Goal: Information Seeking & Learning: Learn about a topic

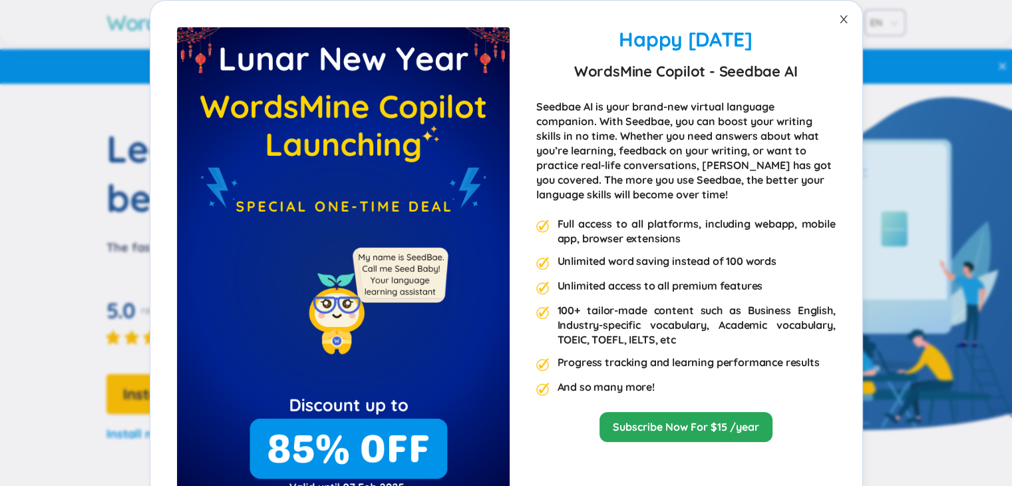
click at [833, 25] on span "Close" at bounding box center [843, 19] width 37 height 37
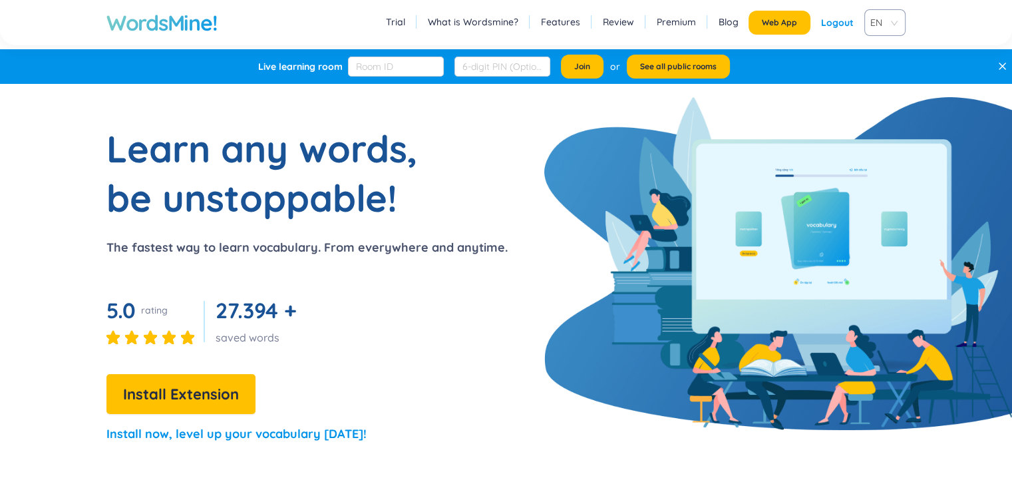
click at [834, 23] on div "Logout" at bounding box center [837, 23] width 33 height 24
click at [846, 27] on link "Login" at bounding box center [841, 23] width 25 height 24
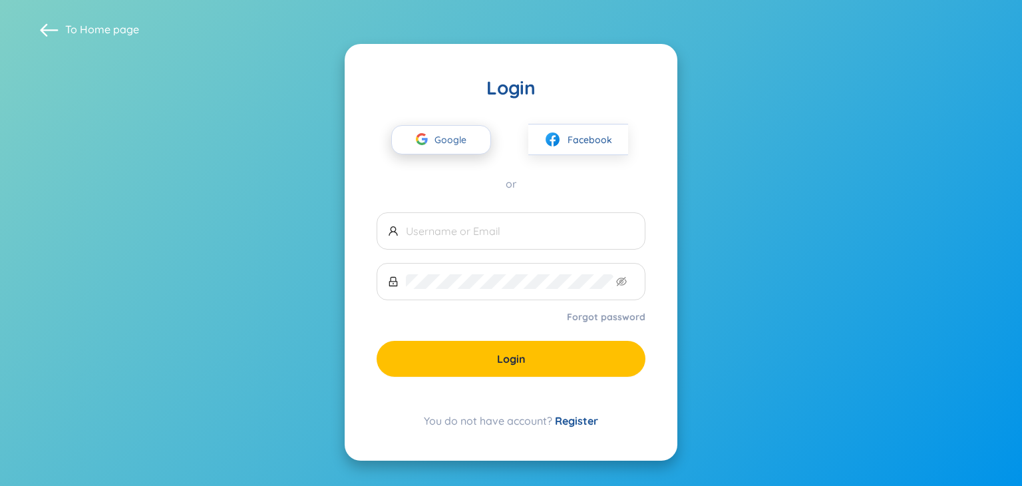
click at [460, 136] on span "Google" at bounding box center [453, 140] width 39 height 28
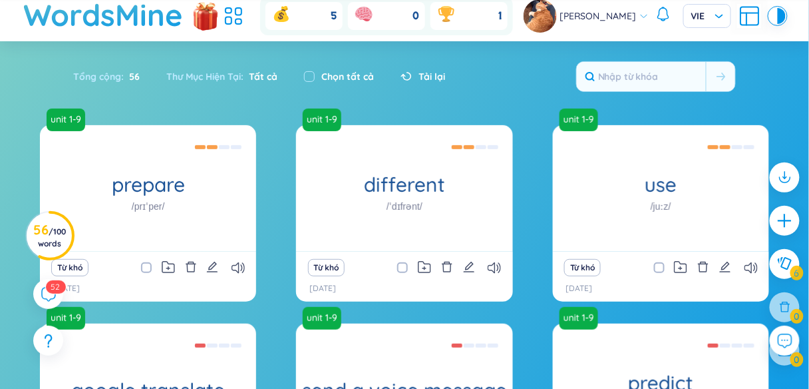
scroll to position [34, 0]
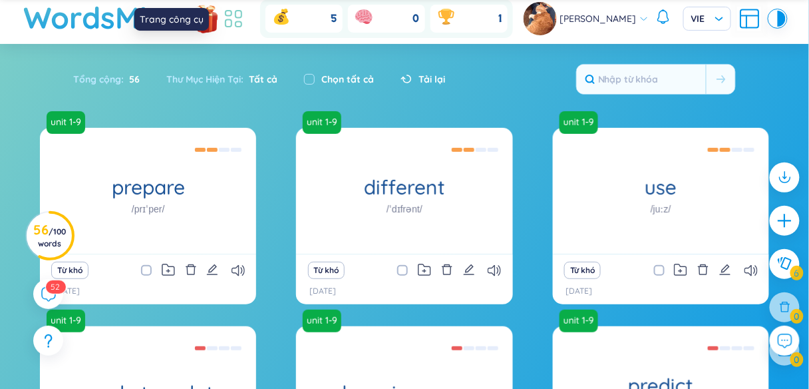
click at [241, 26] on icon at bounding box center [234, 19] width 24 height 24
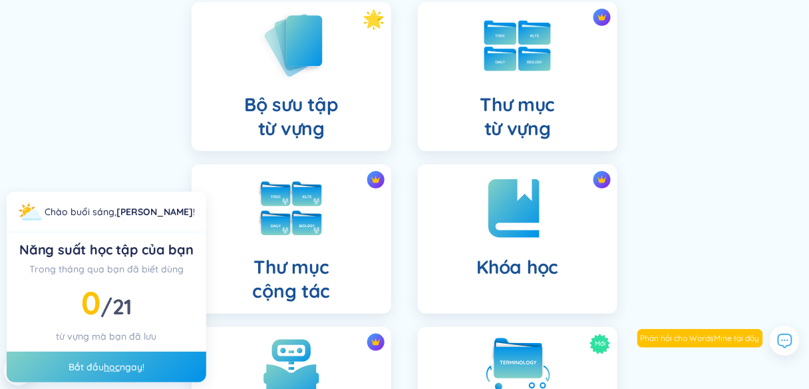
scroll to position [132, 0]
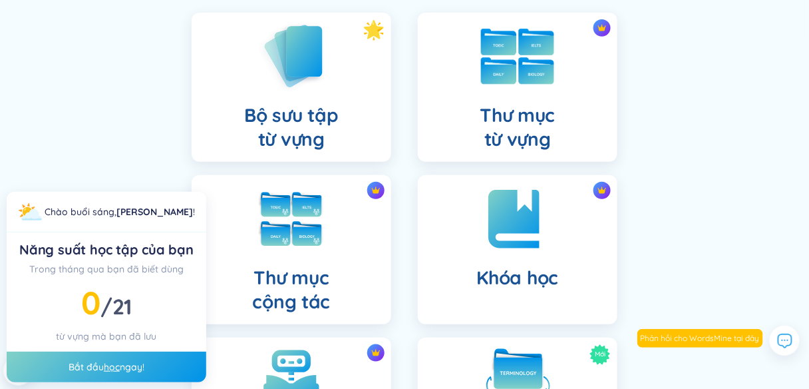
click at [510, 137] on h4 "Thư mục từ vựng" at bounding box center [517, 127] width 75 height 48
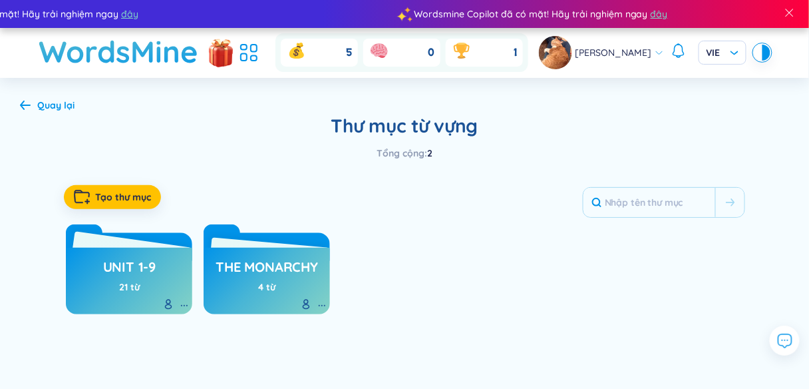
click at [131, 275] on h3 "unit 1-9" at bounding box center [129, 269] width 53 height 25
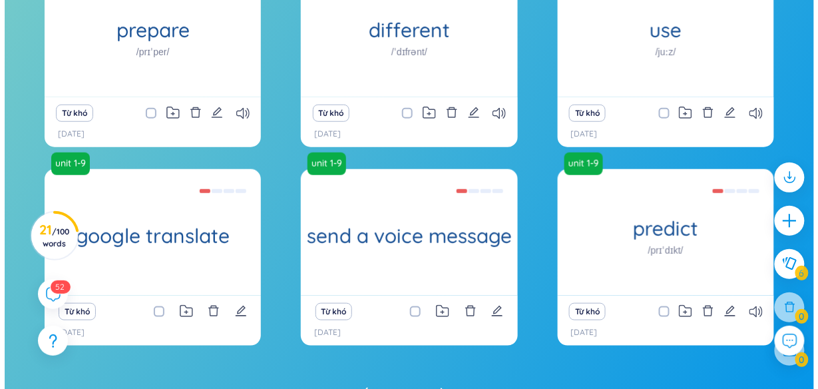
scroll to position [178, 0]
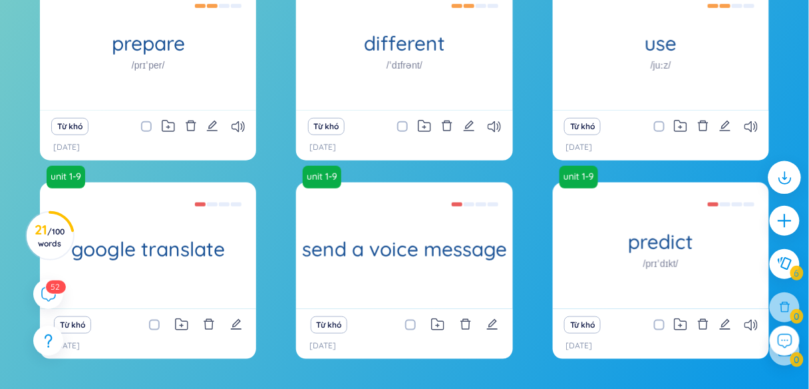
click at [793, 178] on icon at bounding box center [784, 176] width 17 height 17
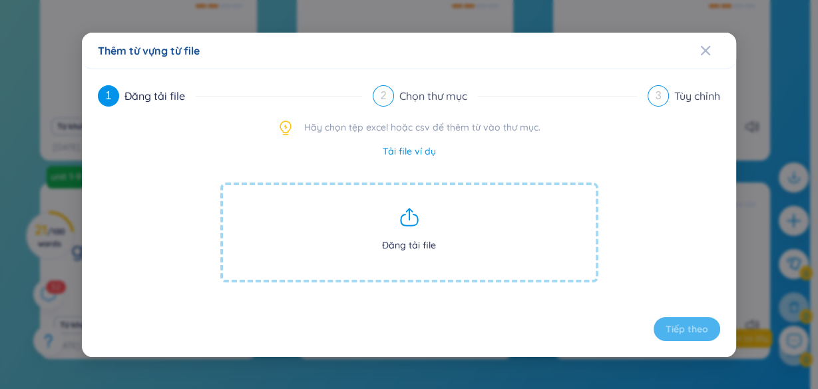
click at [420, 152] on link "Tải file ví dụ" at bounding box center [409, 151] width 53 height 15
click at [424, 152] on link "Tải file ví dụ" at bounding box center [409, 151] width 53 height 15
click at [407, 213] on icon at bounding box center [409, 216] width 21 height 21
click at [418, 246] on span "Đăng tải file" at bounding box center [409, 232] width 378 height 100
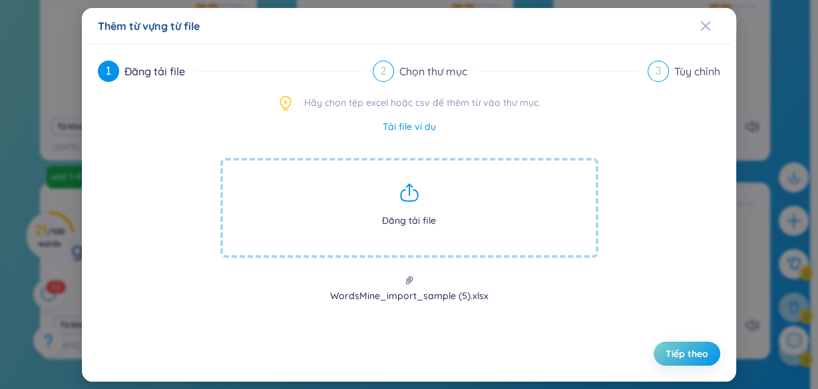
click at [702, 349] on span "Tiếp theo" at bounding box center [686, 353] width 43 height 13
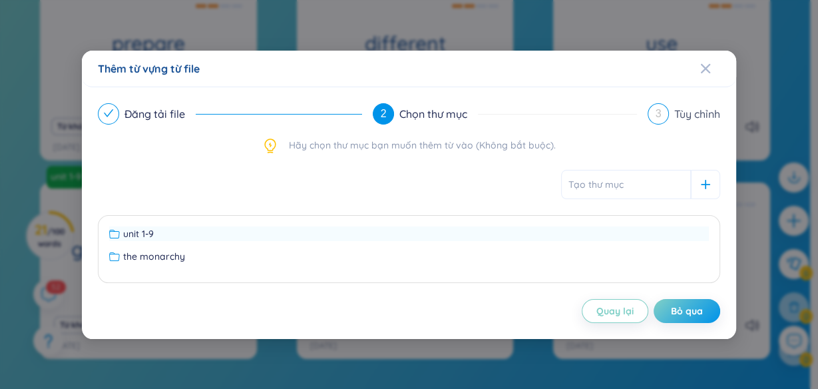
click at [162, 230] on div "unit 1-9" at bounding box center [408, 233] width 599 height 15
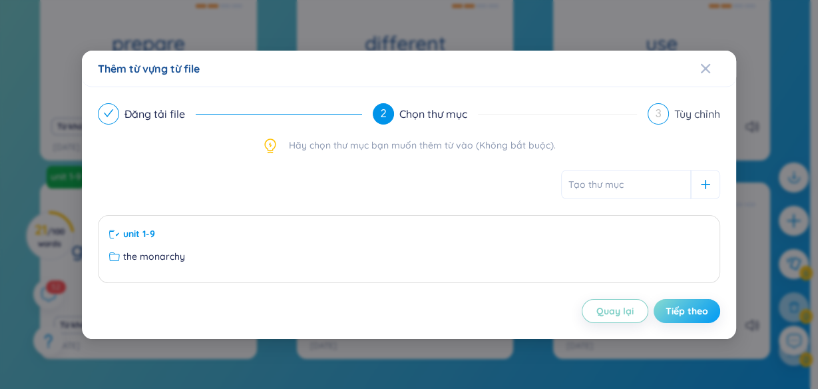
click at [702, 309] on span "Tiếp theo" at bounding box center [686, 310] width 43 height 13
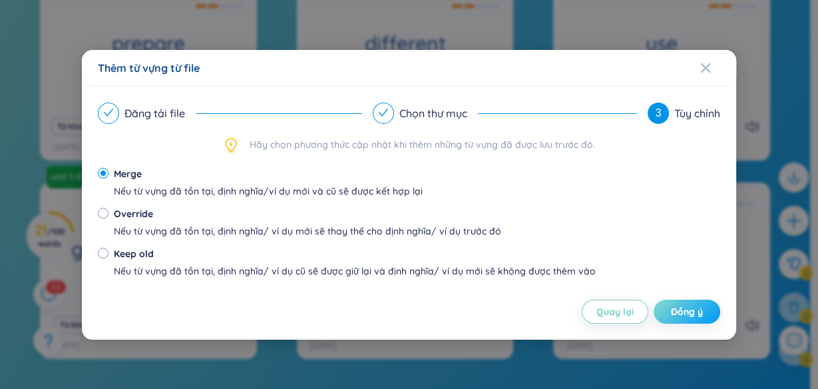
click at [699, 311] on span "Đồng ý" at bounding box center [687, 311] width 32 height 13
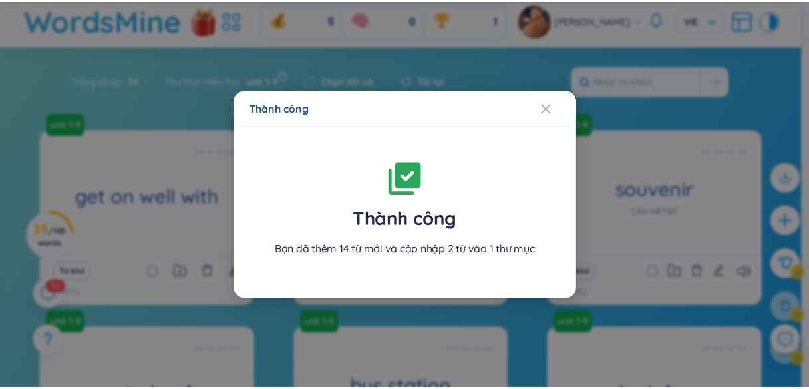
scroll to position [258, 0]
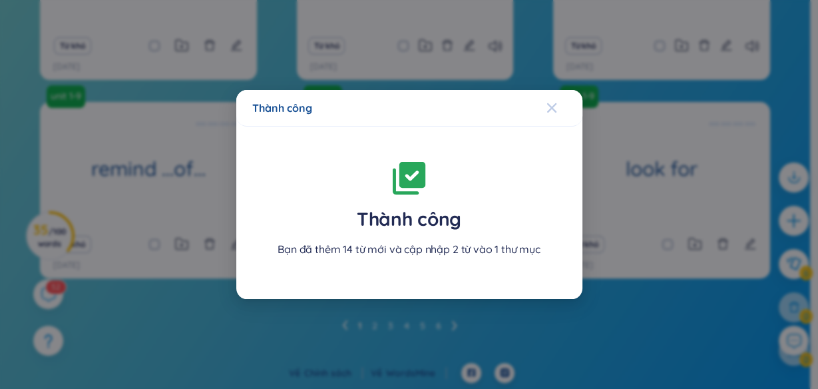
click at [554, 111] on icon "Close" at bounding box center [550, 107] width 9 height 9
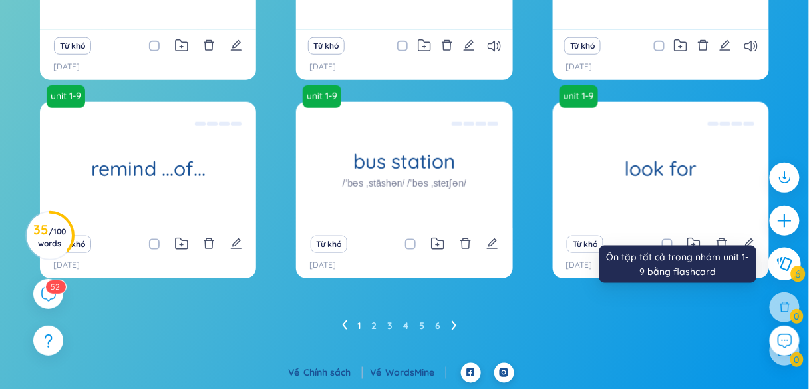
click at [792, 265] on icon at bounding box center [784, 263] width 16 height 15
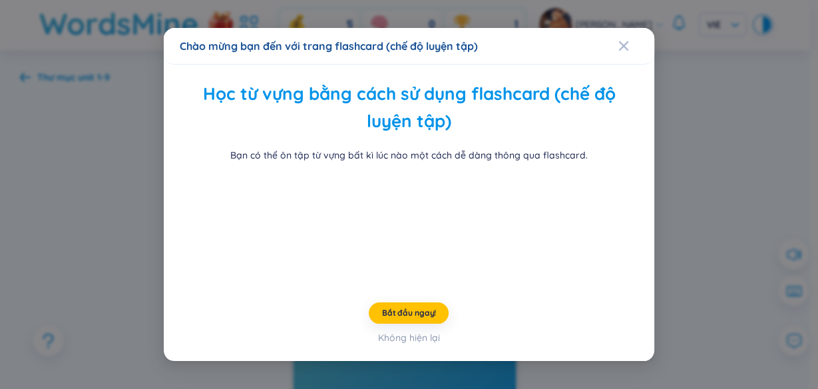
drag, startPoint x: 625, startPoint y: 21, endPoint x: 631, endPoint y: 21, distance: 6.7
click at [625, 28] on span "Close" at bounding box center [636, 46] width 36 height 36
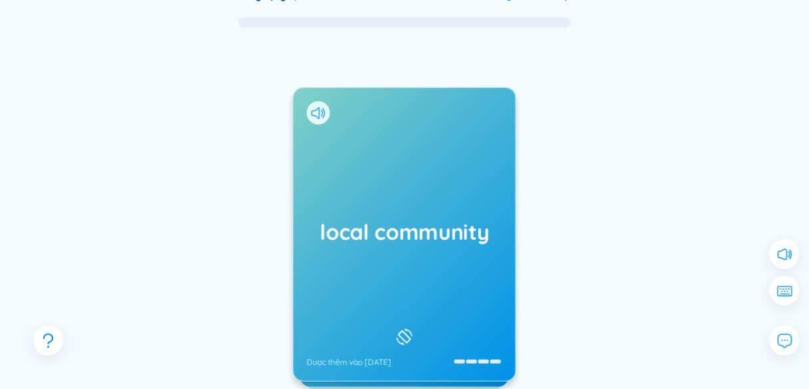
scroll to position [99, 0]
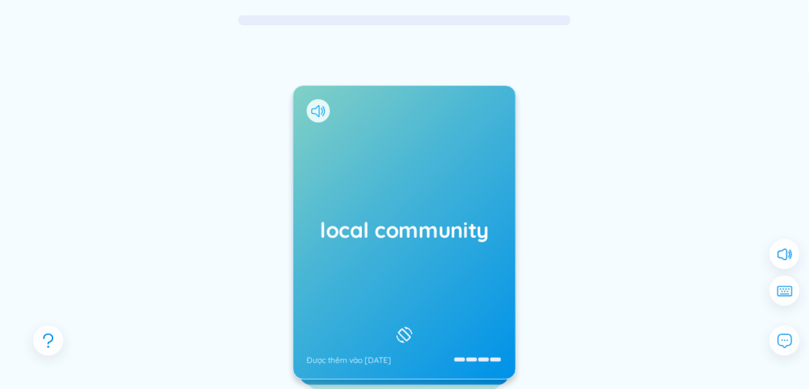
click at [318, 116] on icon at bounding box center [315, 111] width 8 height 12
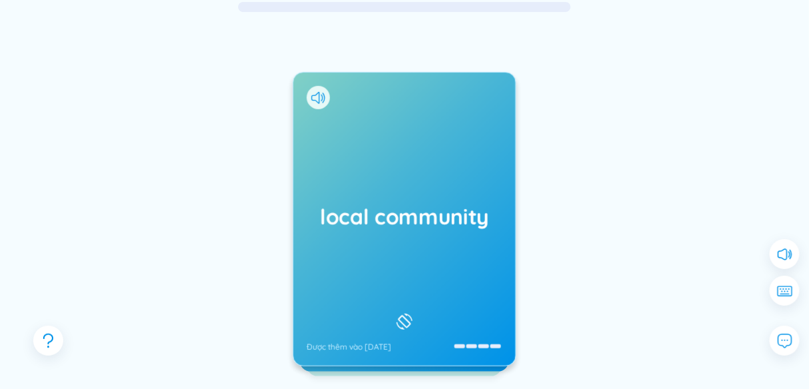
scroll to position [128, 0]
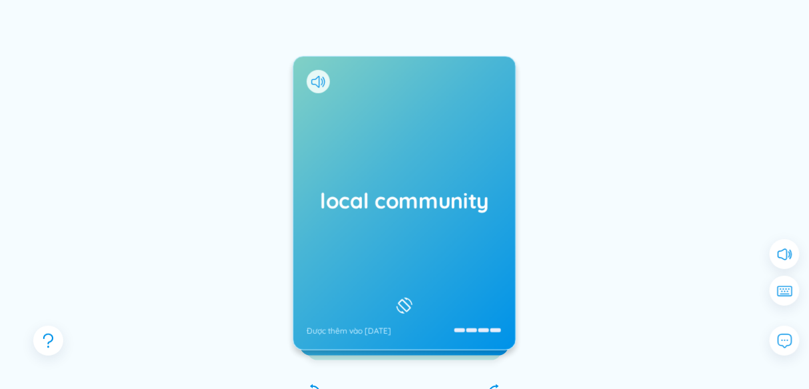
click at [426, 187] on h1 "local community" at bounding box center [405, 200] width 196 height 29
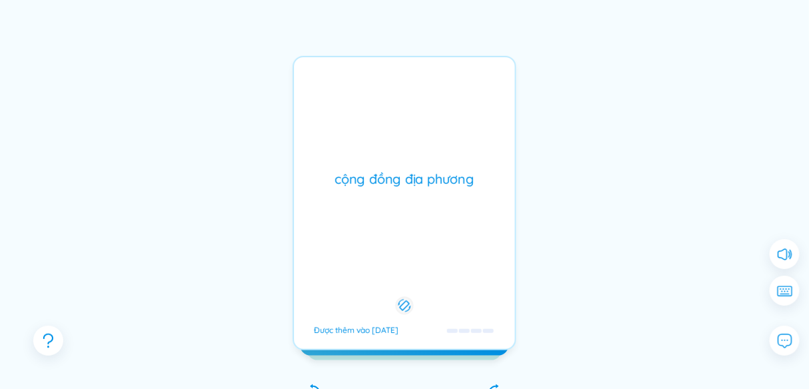
click at [426, 187] on div "cộng đồng địa phương" at bounding box center [405, 179] width 208 height 19
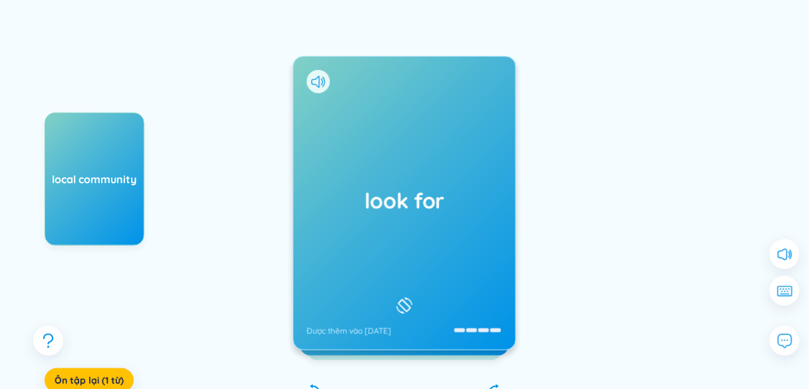
click at [326, 82] on div at bounding box center [318, 81] width 23 height 23
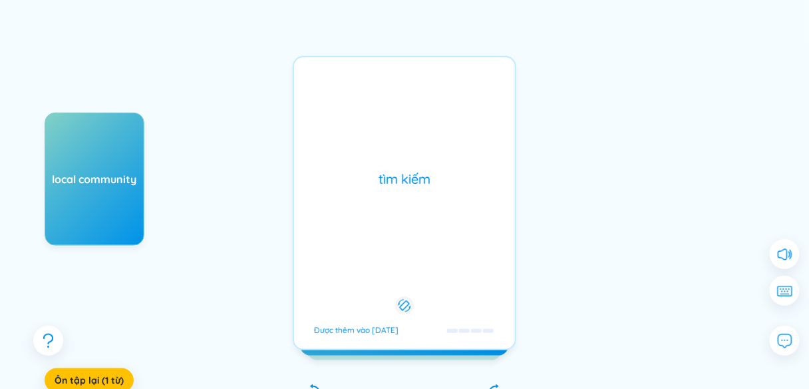
click at [326, 82] on div "look for Được thêm vào [DATE] tìm kiếm Được thêm vào [DATE]" at bounding box center [405, 203] width 224 height 294
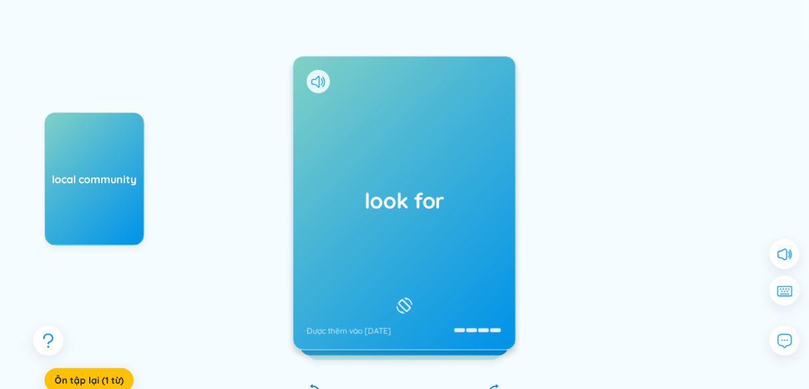
click at [325, 81] on div at bounding box center [318, 81] width 23 height 23
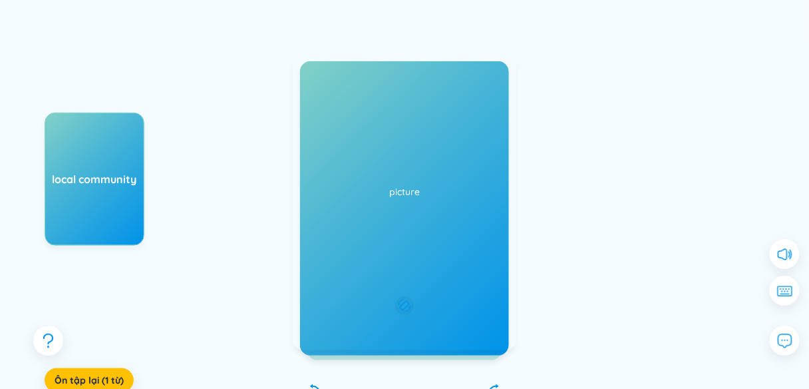
click at [349, 88] on div "look for Được thêm vào [DATE] tìm kiếm Được thêm vào [DATE]" at bounding box center [405, 203] width 224 height 294
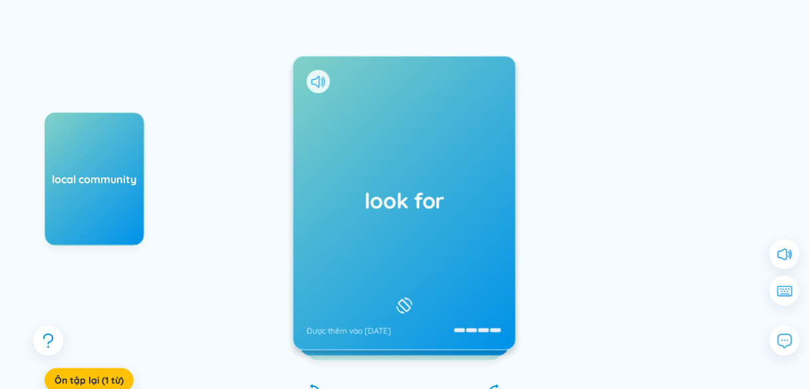
click at [315, 84] on icon at bounding box center [318, 82] width 14 height 12
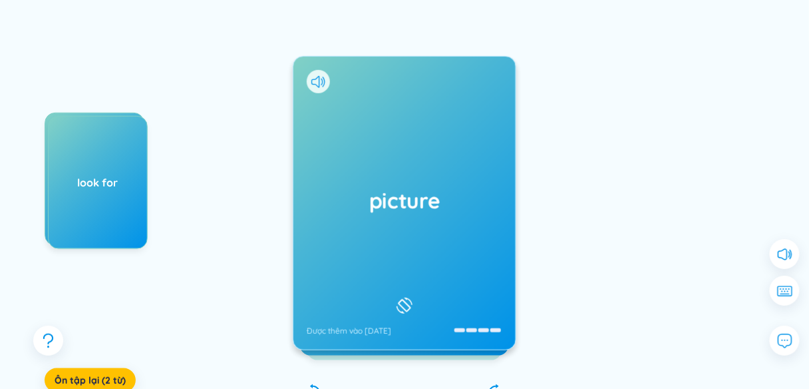
drag, startPoint x: 116, startPoint y: 176, endPoint x: 408, endPoint y: 157, distance: 292.7
click at [408, 157] on div "local community look for Ôn tập lại (2 từ) picture Được thêm vào [DATE] bức tra…" at bounding box center [404, 216] width 769 height 438
